Goal: Task Accomplishment & Management: Use online tool/utility

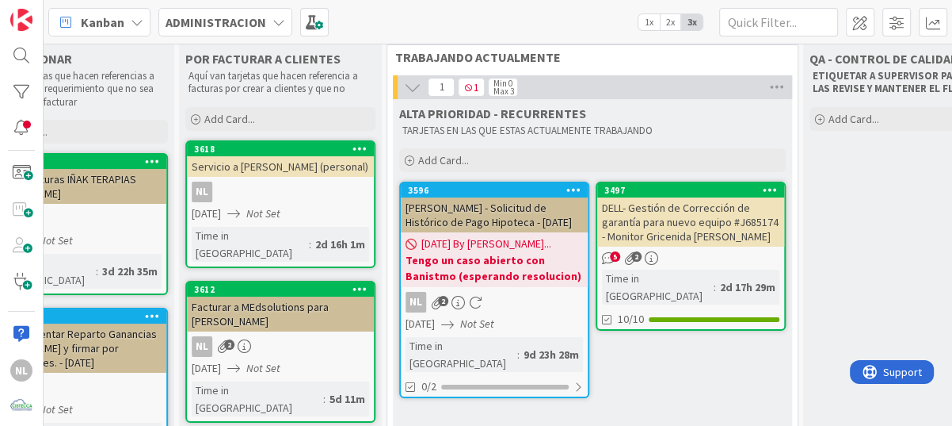
scroll to position [0, 493]
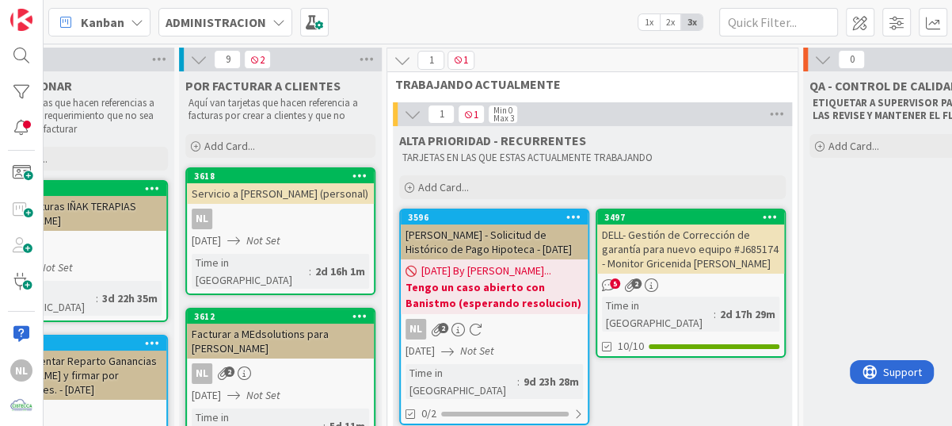
click at [704, 258] on div "DELL- Gestión de Corrección de garantía para nuevo equipo #J685174 - Monitor Gr…" at bounding box center [690, 248] width 187 height 49
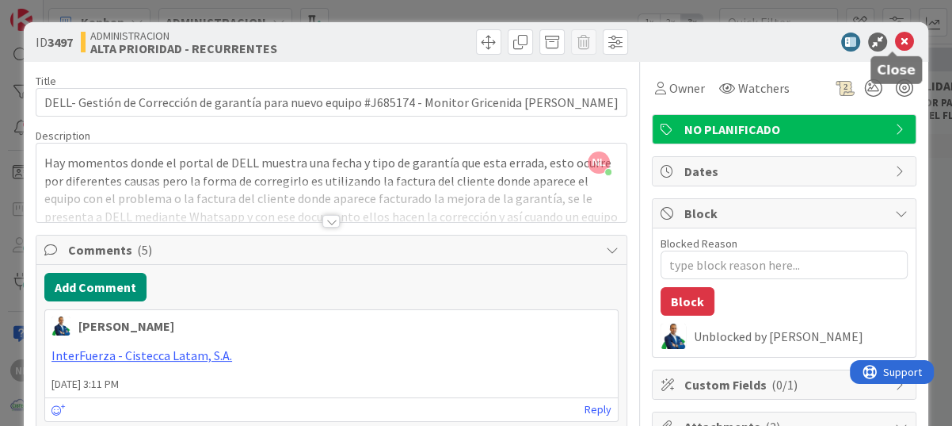
drag, startPoint x: 887, startPoint y: 39, endPoint x: 905, endPoint y: 41, distance: 18.4
click at [837, 39] on icon at bounding box center [904, 41] width 19 height 19
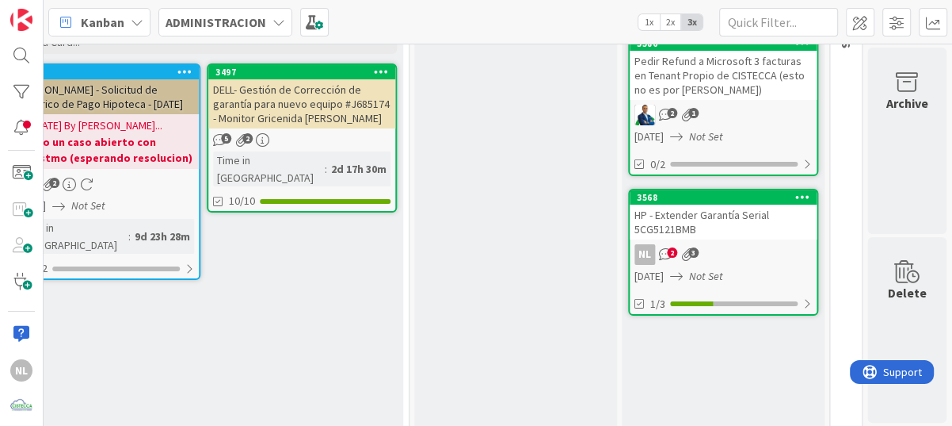
scroll to position [158, 893]
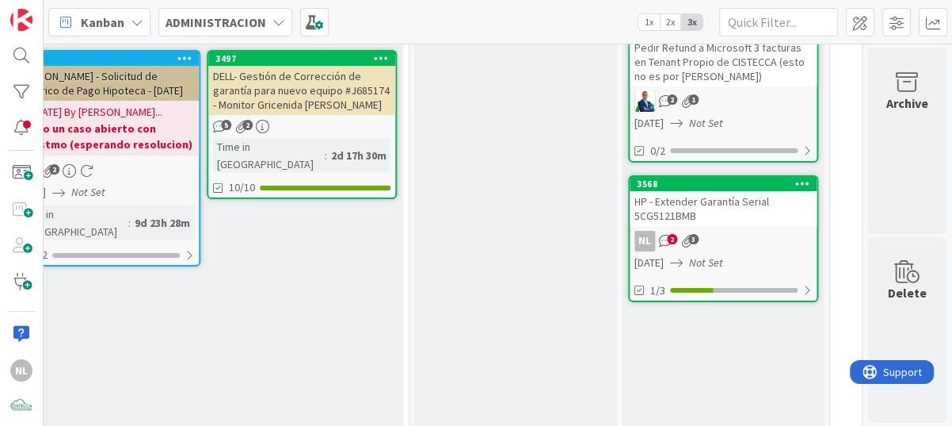
click at [722, 219] on div "HP - Extender Garantía Serial 5CG5121BMB" at bounding box center [723, 208] width 187 height 35
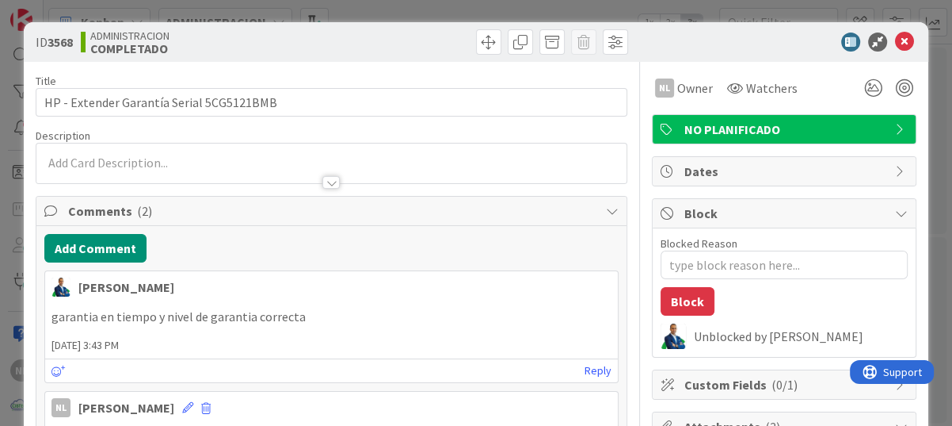
type textarea "x"
click at [837, 39] on icon at bounding box center [904, 41] width 19 height 19
